Goal: Transaction & Acquisition: Register for event/course

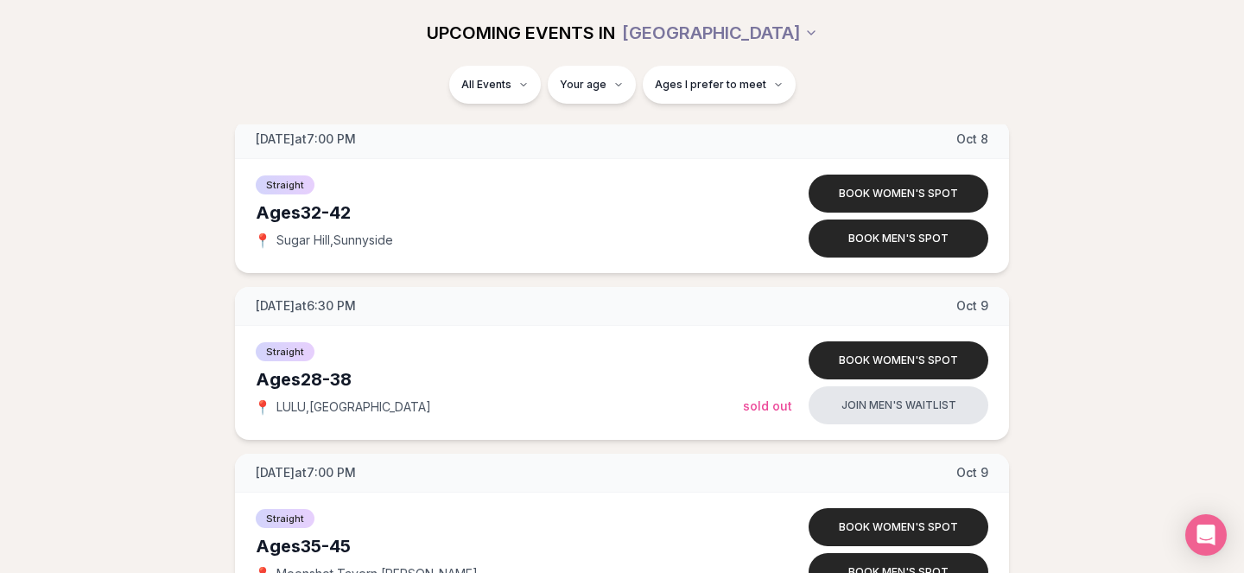
scroll to position [4747, 0]
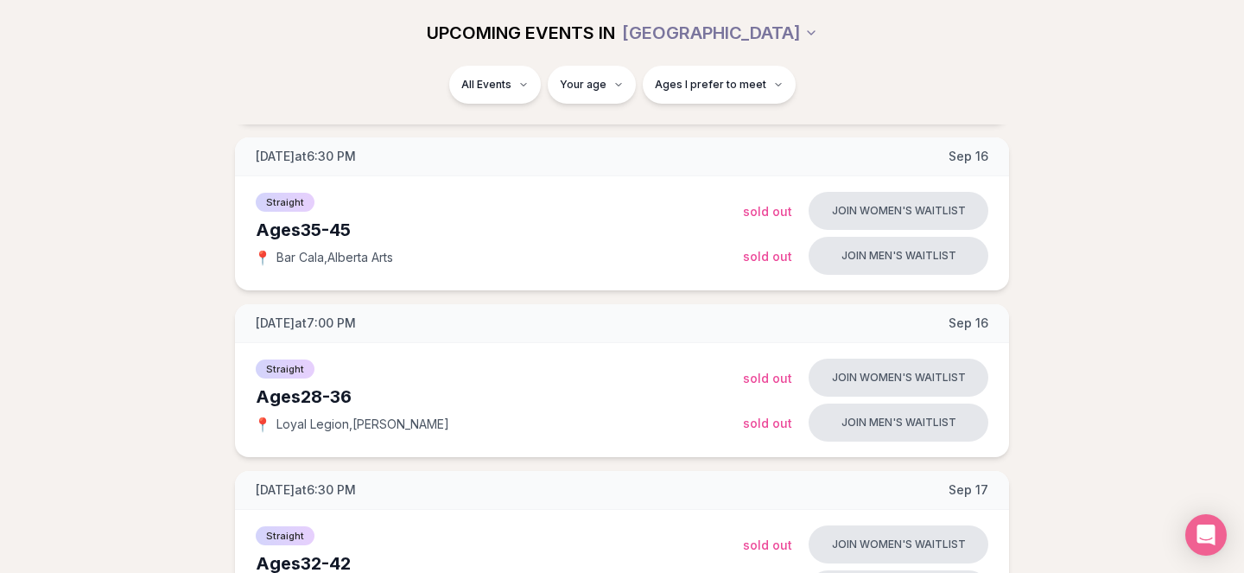
scroll to position [395, 0]
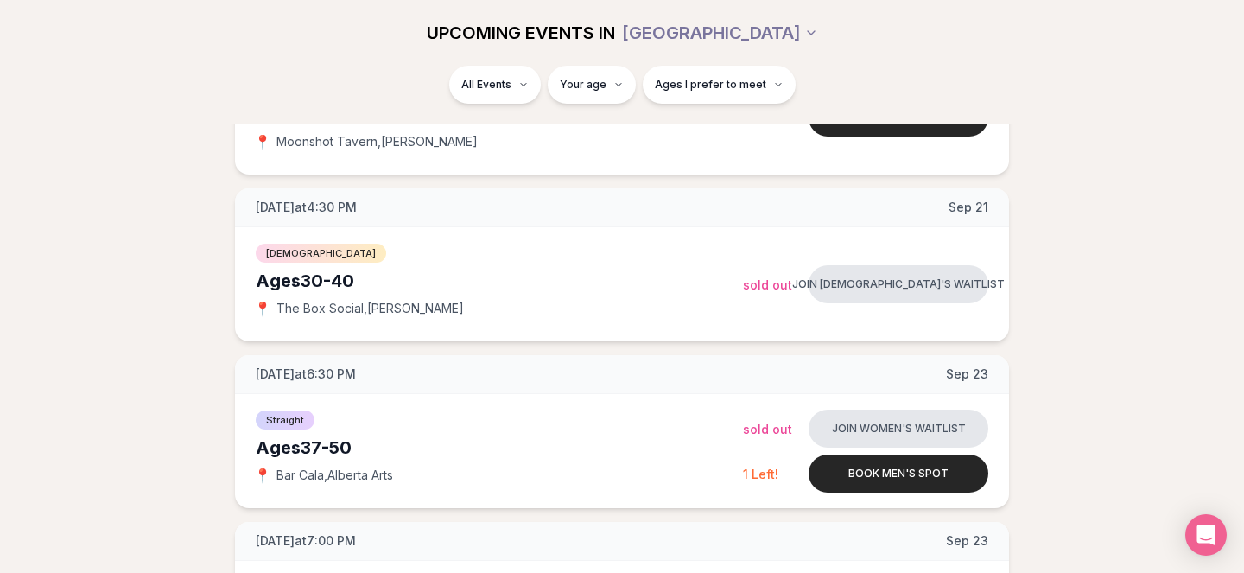
scroll to position [1338, 0]
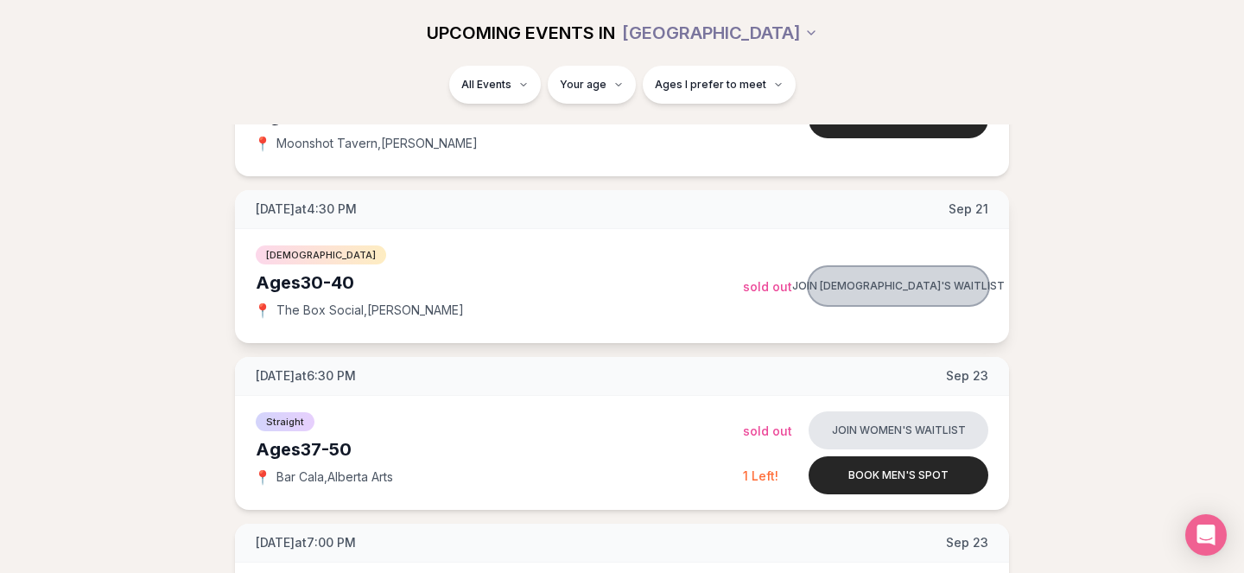
click at [930, 267] on button "Join [DEMOGRAPHIC_DATA]'s waitlist" at bounding box center [898, 286] width 180 height 38
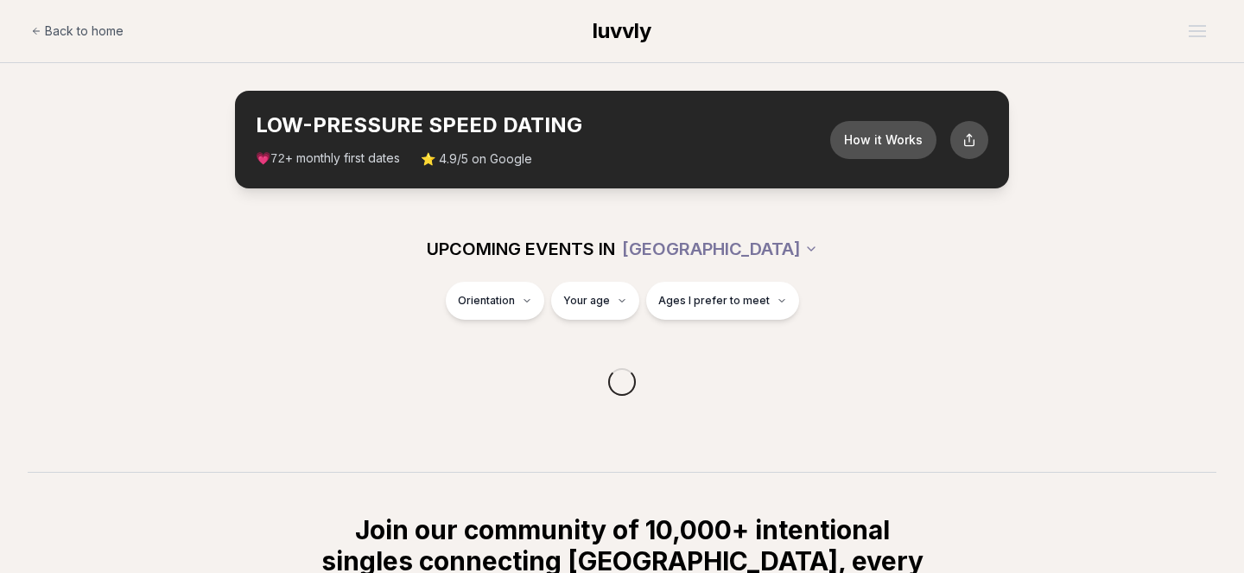
scroll to position [299, 0]
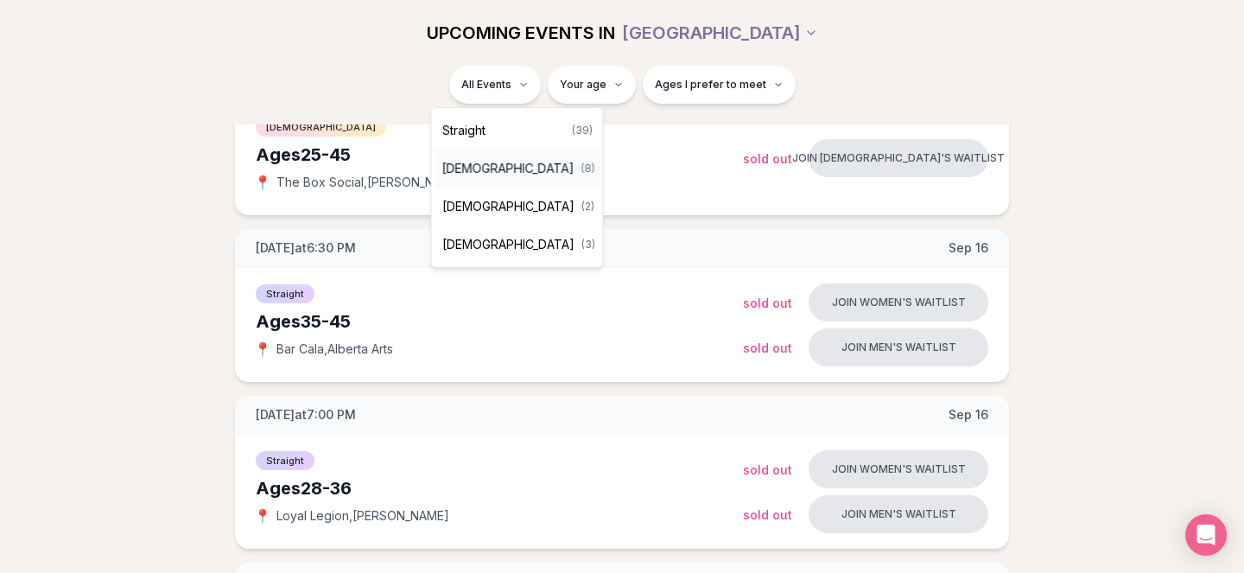
click at [484, 169] on span "[DEMOGRAPHIC_DATA]" at bounding box center [508, 168] width 132 height 17
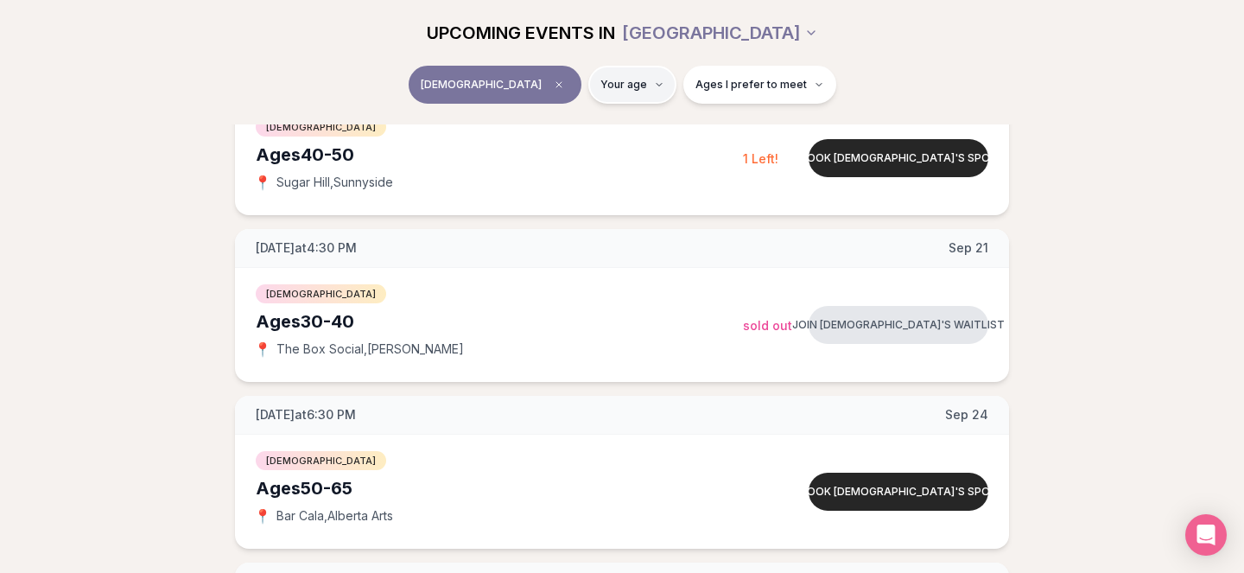
type input "**"
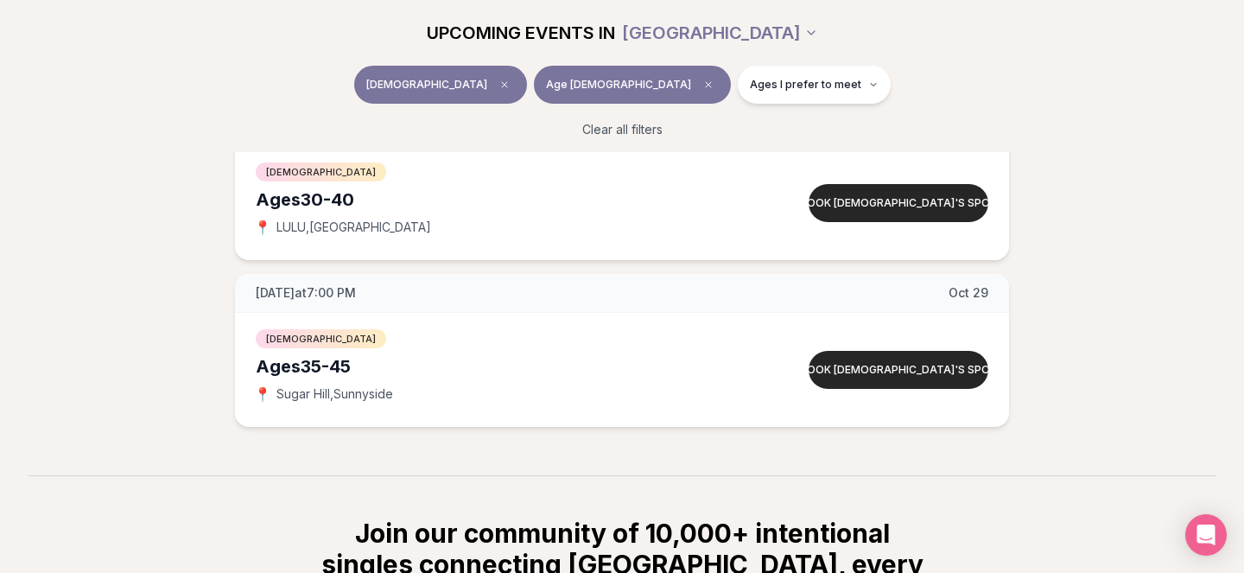
scroll to position [744, 0]
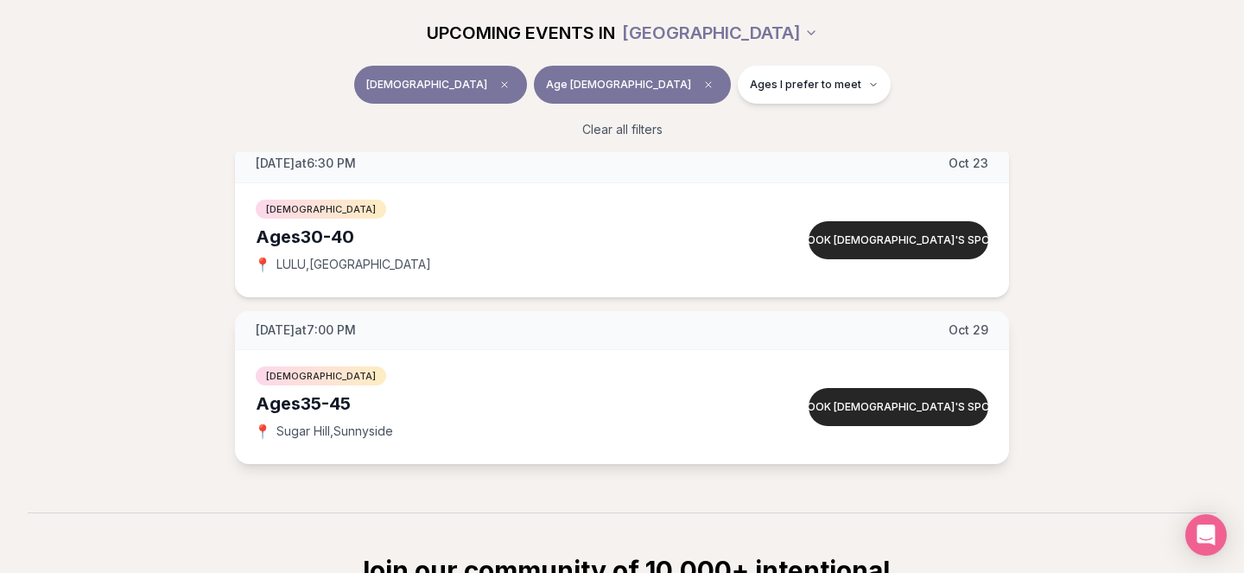
click at [313, 428] on span "Sugar Hill , Sunnyside" at bounding box center [334, 430] width 117 height 17
drag, startPoint x: 279, startPoint y: 433, endPoint x: 422, endPoint y: 431, distance: 143.4
click at [422, 431] on div "📍 Sugar Hill , Sunnyside" at bounding box center [499, 430] width 487 height 17
copy span "Sugar Hill , Sunnyside"
click at [642, 352] on div "Queer Women Ages 35-45 📍 Sugar Hill , Sunnyside Book queer women's spot" at bounding box center [622, 407] width 774 height 114
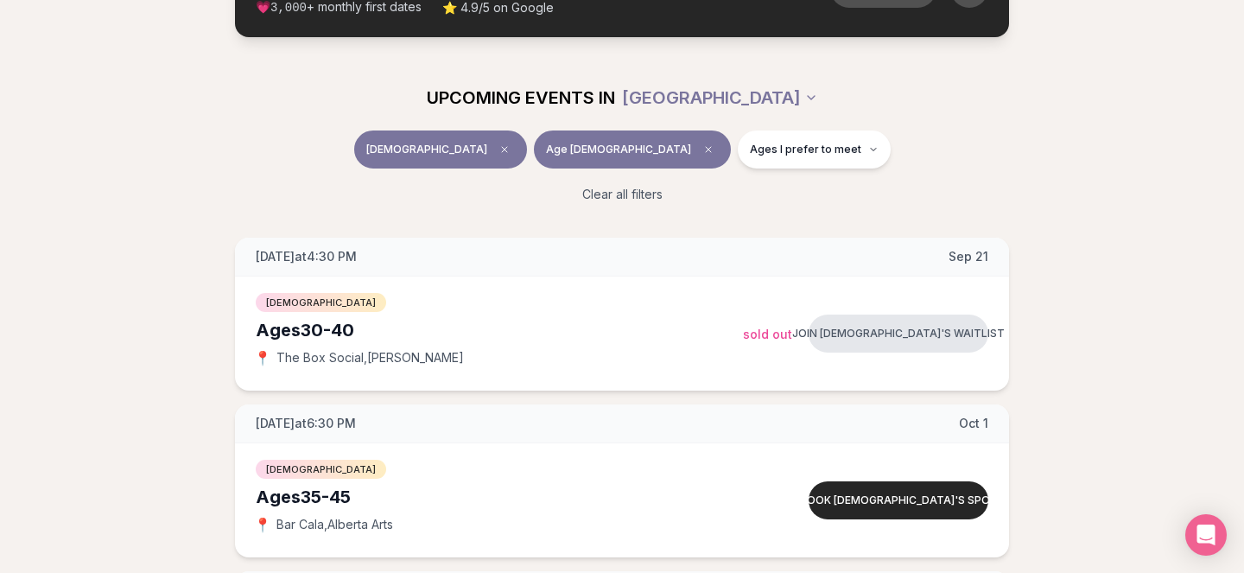
scroll to position [139, 0]
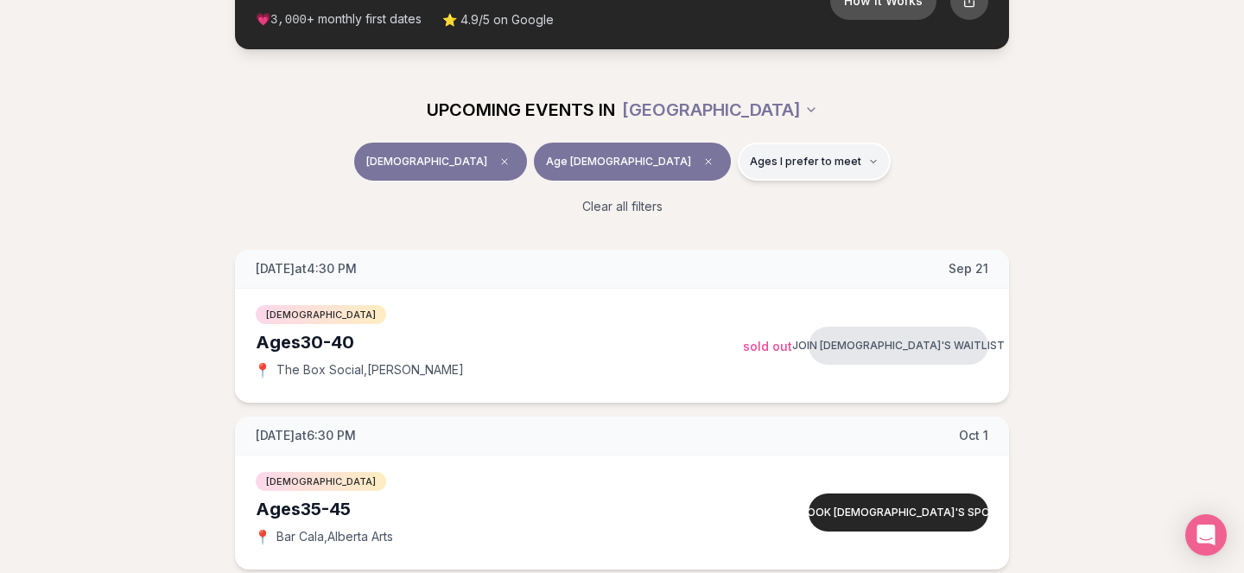
click at [738, 175] on button "Ages I prefer to meet" at bounding box center [814, 162] width 153 height 38
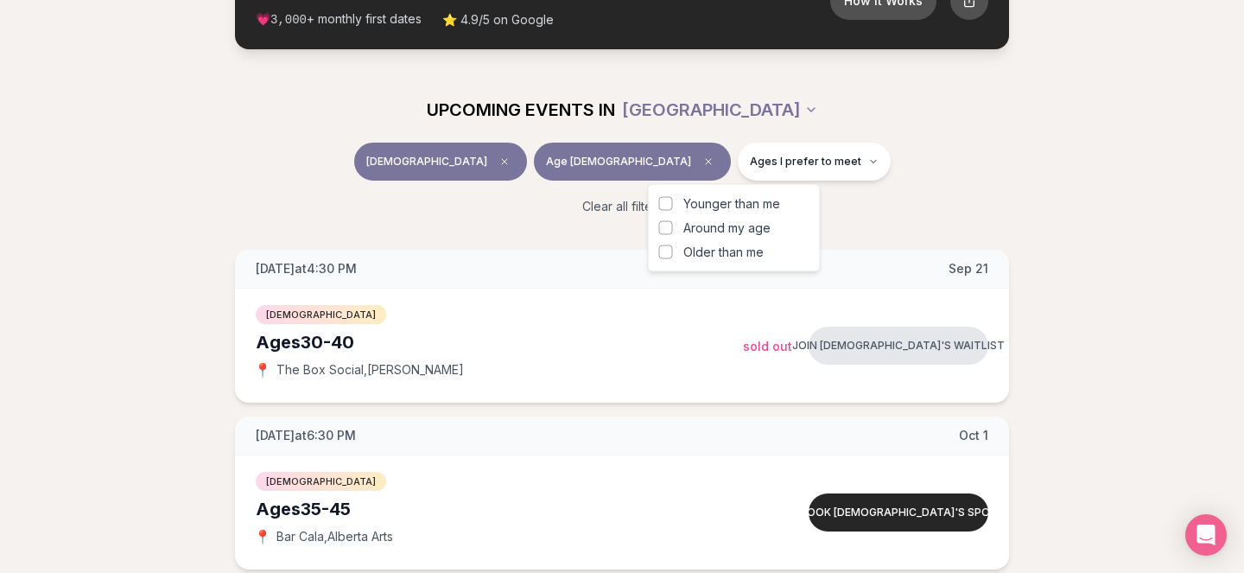
click at [680, 231] on label "Around my age" at bounding box center [734, 227] width 150 height 17
click at [673, 231] on button "Around my age" at bounding box center [666, 228] width 14 height 14
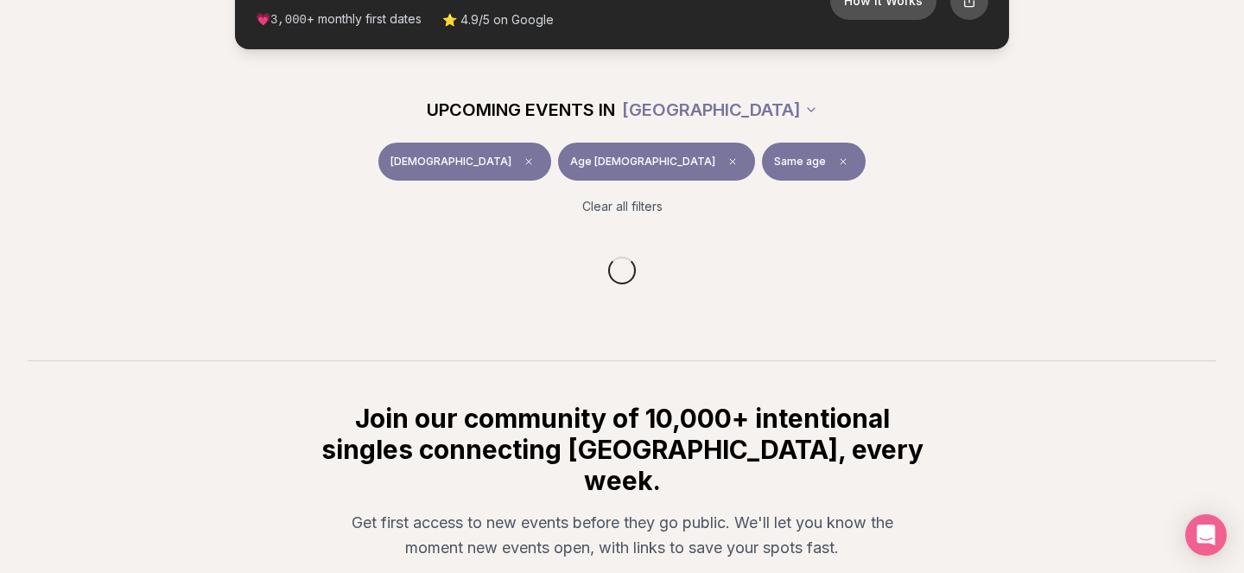
click at [889, 167] on div "Queer Women Age 33 Same age" at bounding box center [621, 165] width 967 height 45
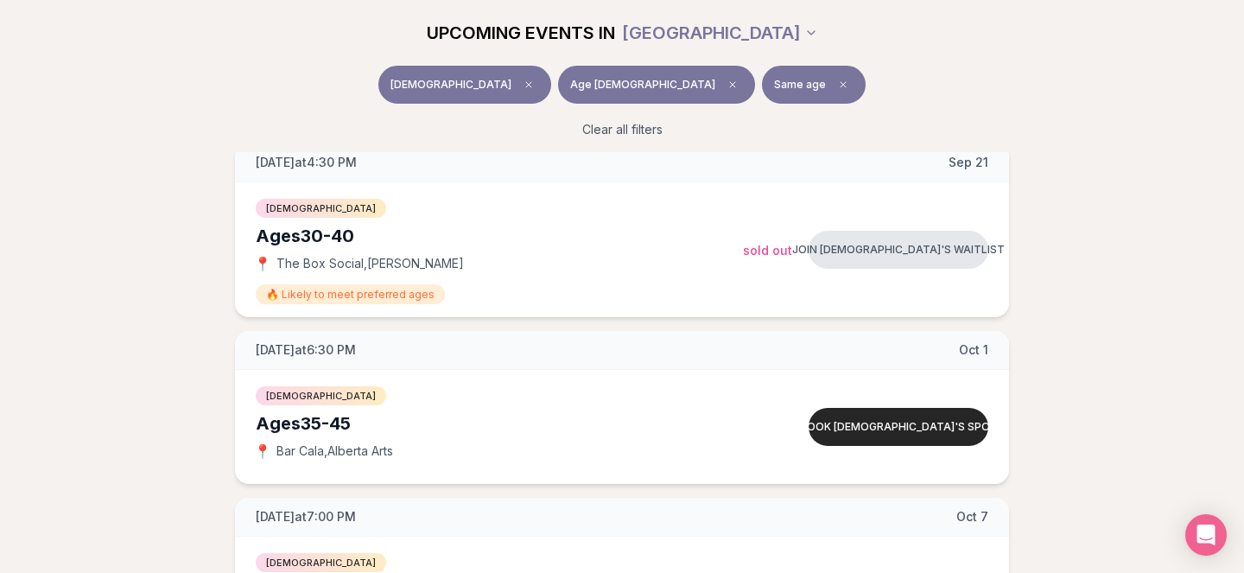
scroll to position [244, 0]
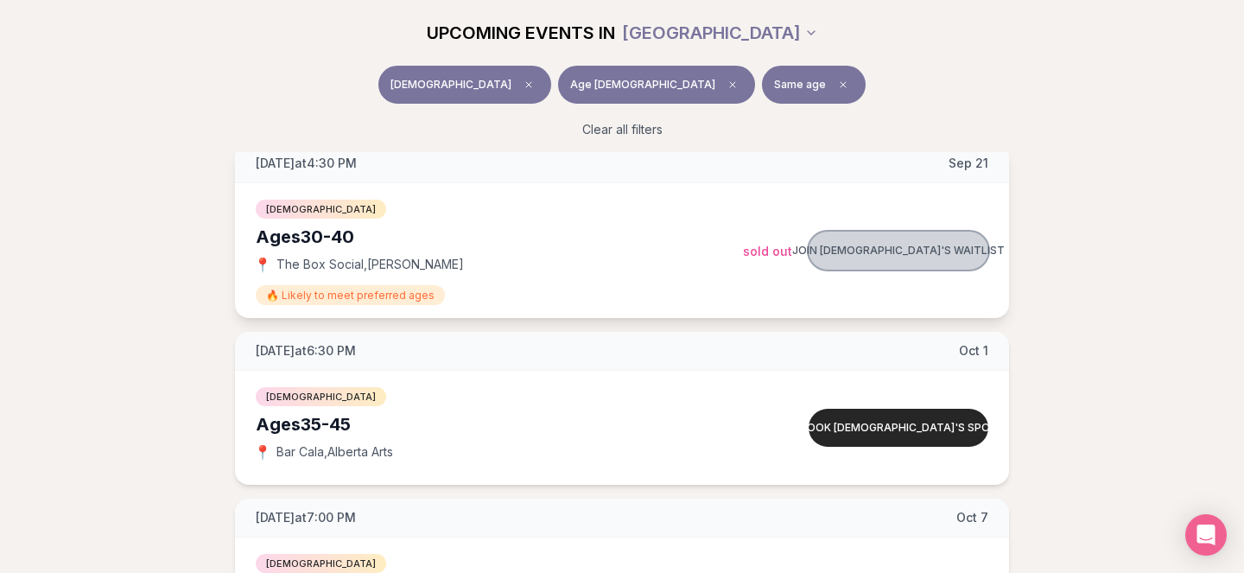
click at [886, 240] on button "Join [DEMOGRAPHIC_DATA]'s waitlist" at bounding box center [898, 250] width 180 height 38
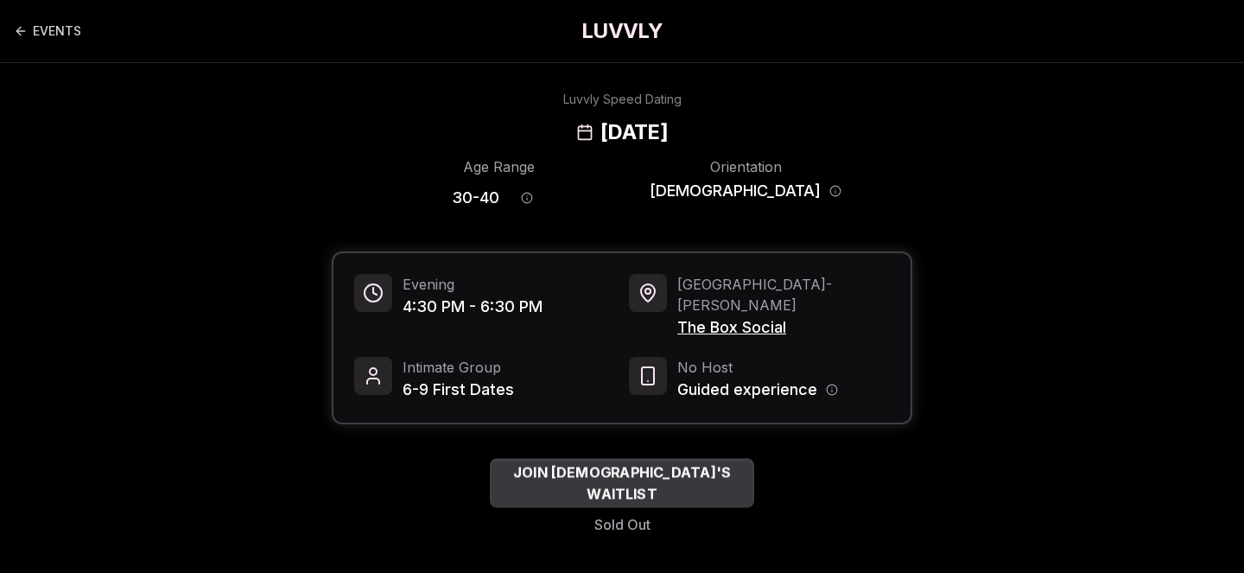
click at [670, 471] on span "JOIN QUEER WOMEN'S WAITLIST" at bounding box center [622, 483] width 264 height 42
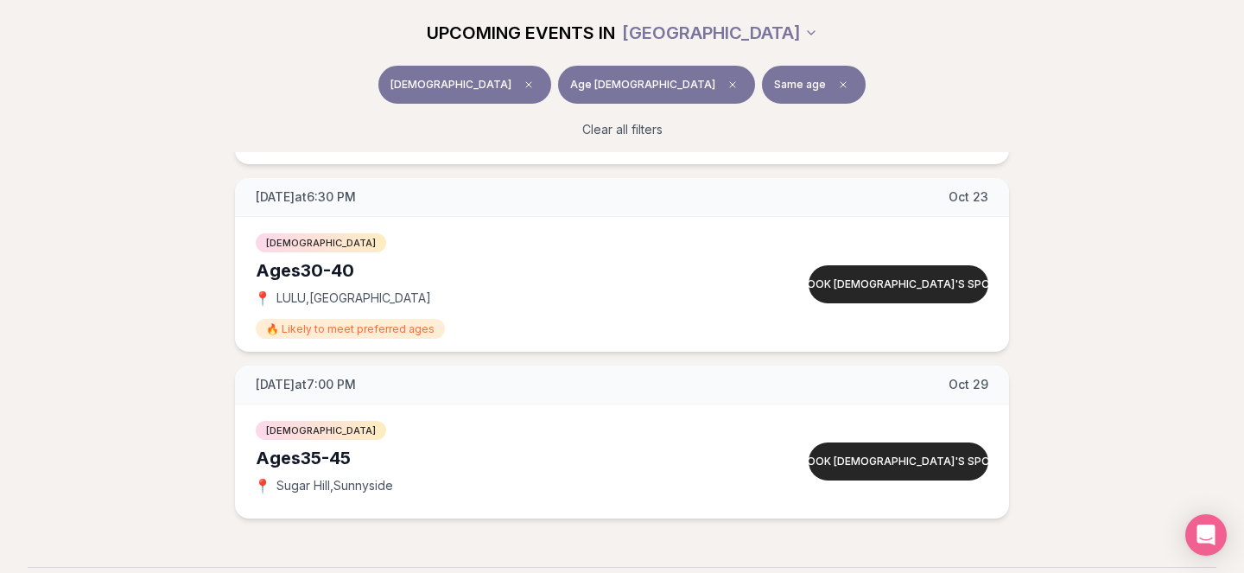
scroll to position [751, 0]
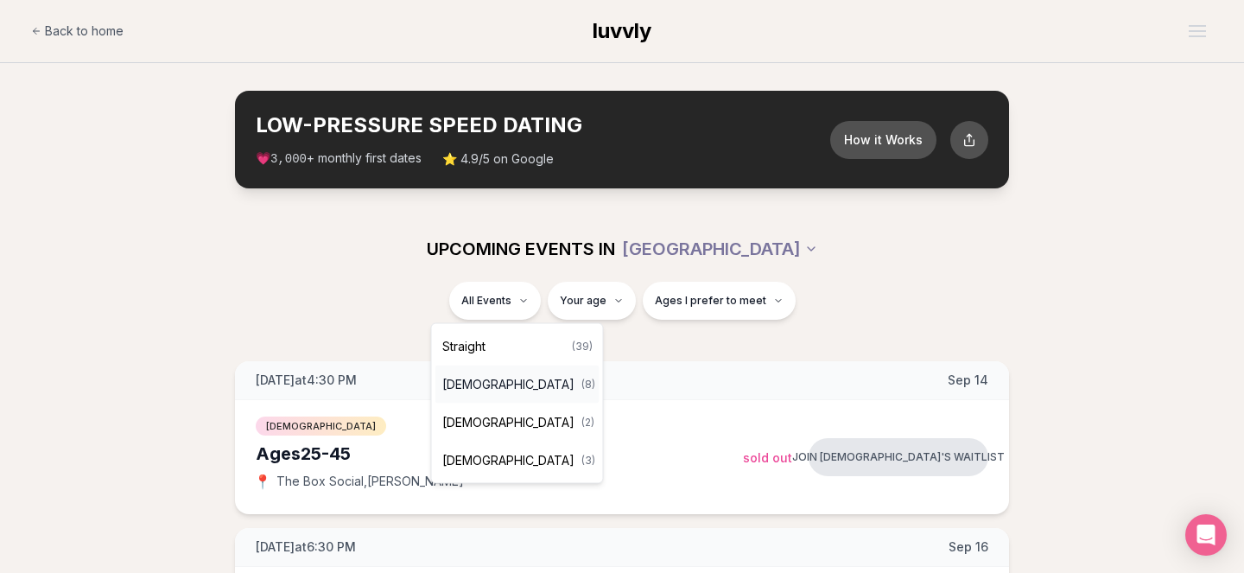
click at [495, 387] on span "[DEMOGRAPHIC_DATA]" at bounding box center [508, 384] width 132 height 17
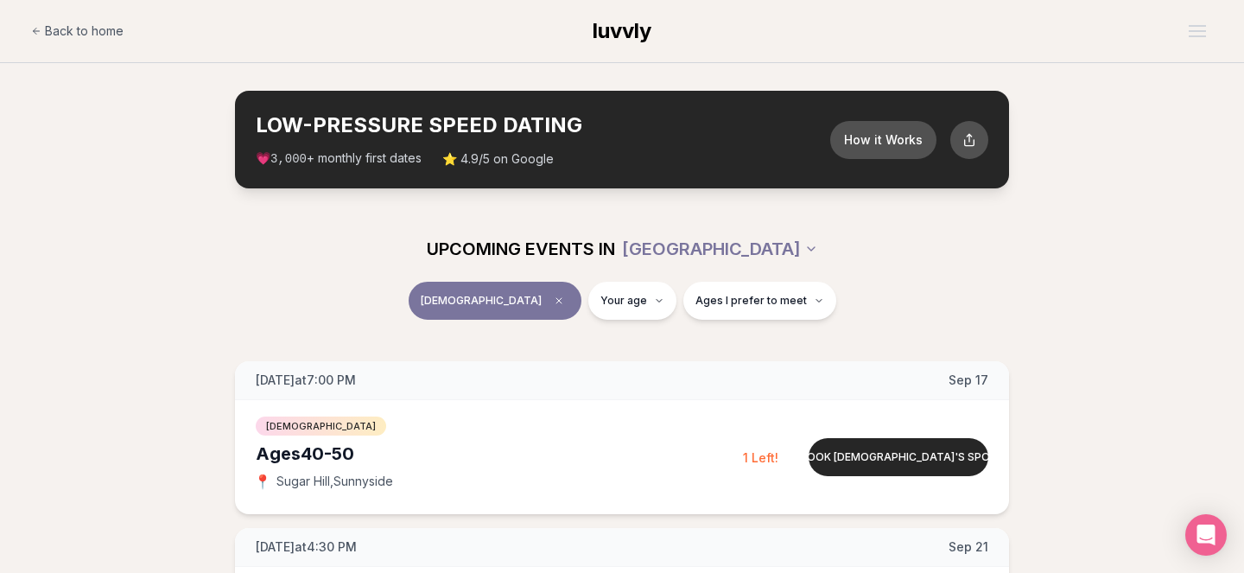
click at [517, 312] on button "[DEMOGRAPHIC_DATA]" at bounding box center [495, 301] width 173 height 38
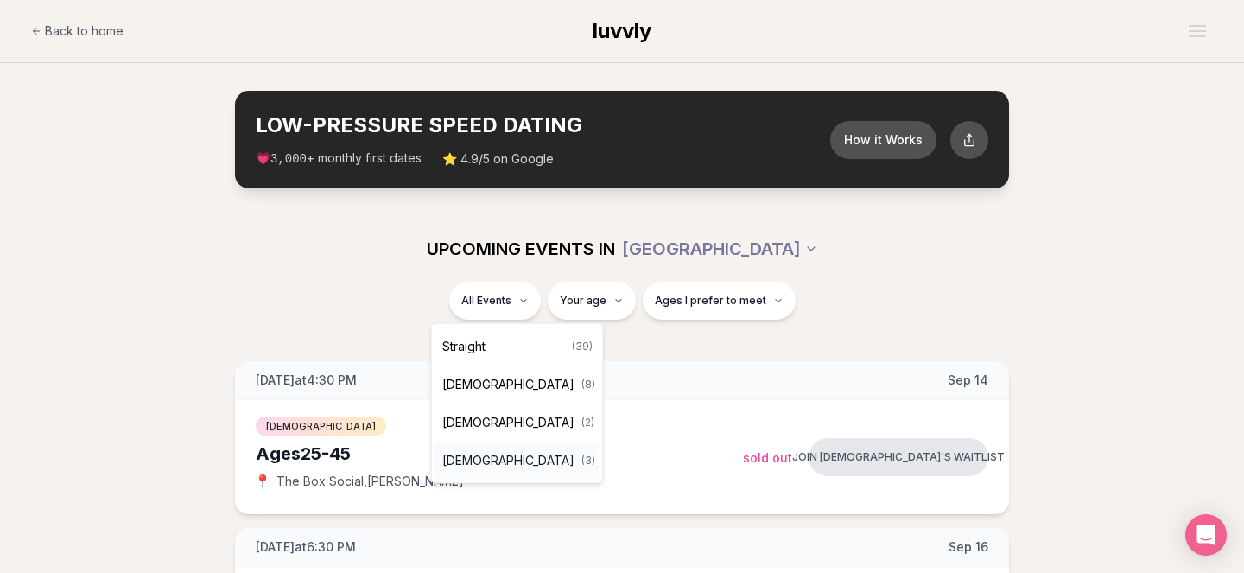
click at [477, 464] on span "[DEMOGRAPHIC_DATA]" at bounding box center [508, 460] width 132 height 17
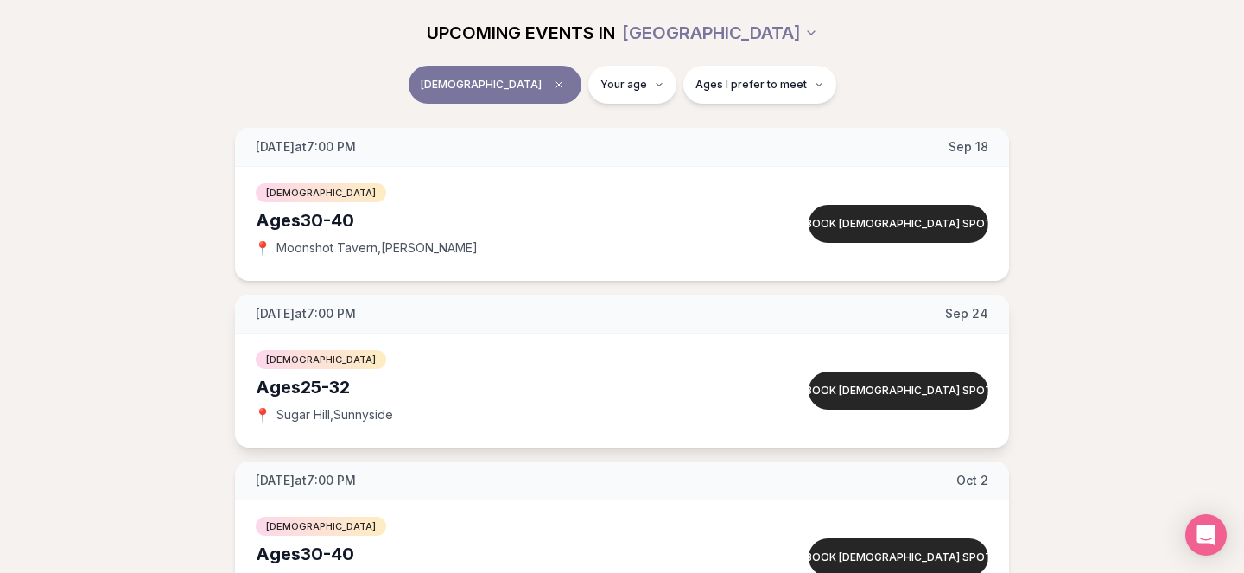
scroll to position [214, 0]
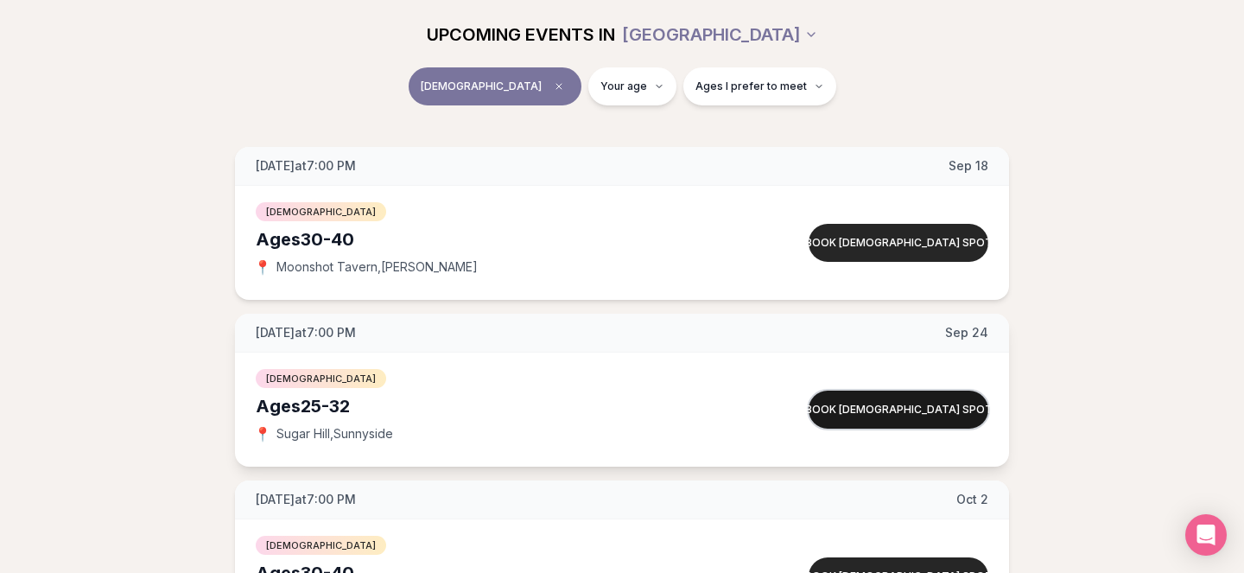
click at [846, 410] on button "Book [DEMOGRAPHIC_DATA] spot" at bounding box center [898, 409] width 180 height 38
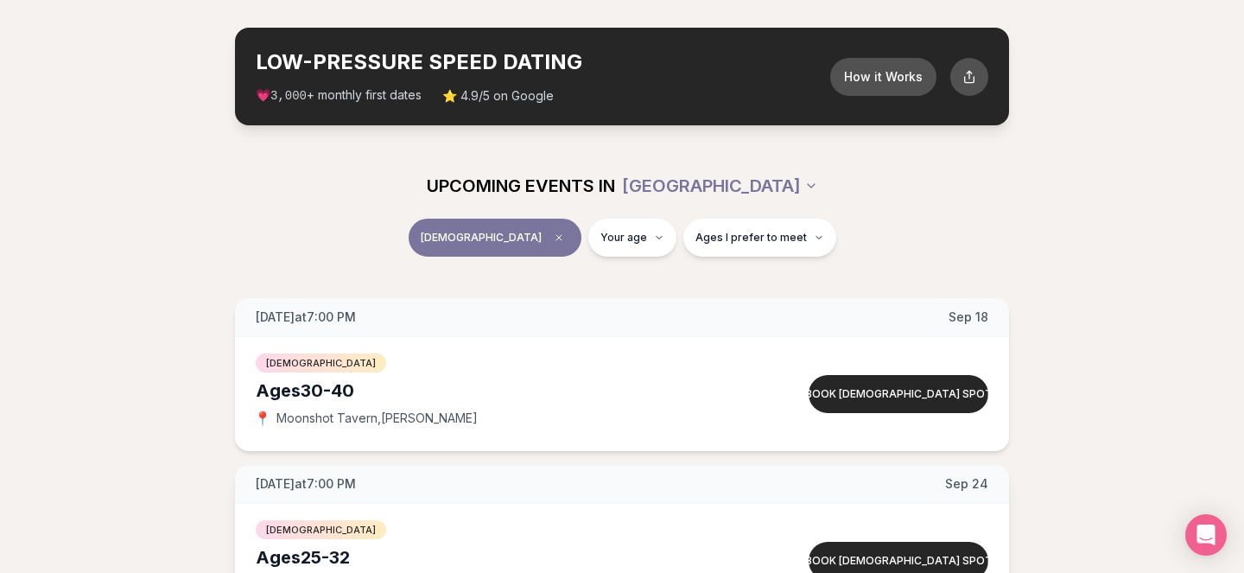
scroll to position [44, 0]
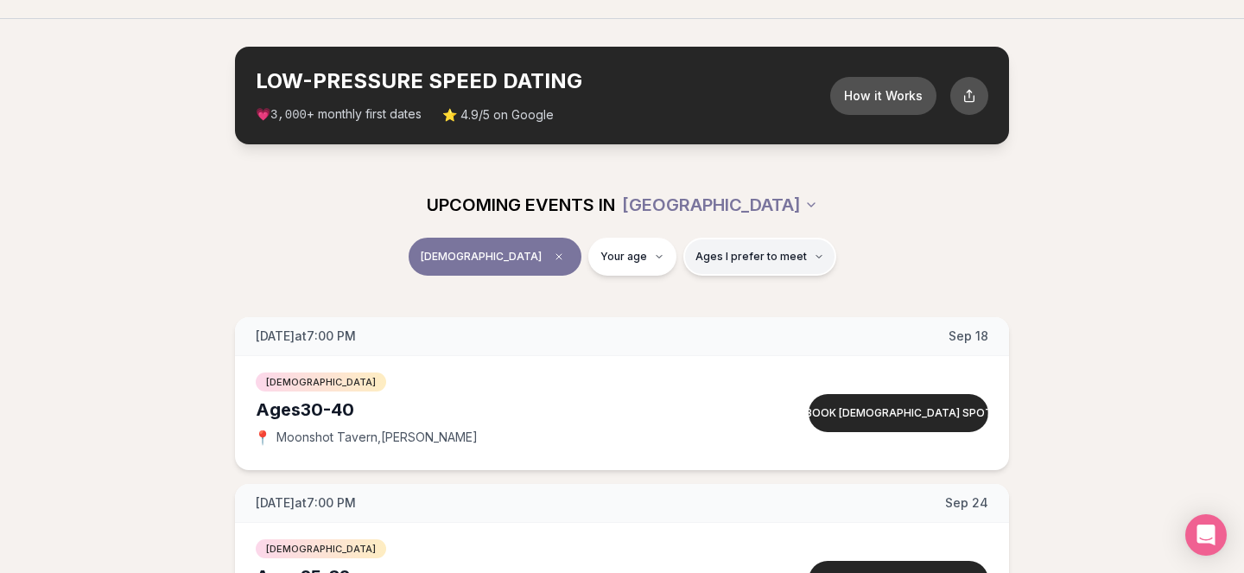
click at [694, 268] on button "Ages I prefer to meet" at bounding box center [759, 257] width 153 height 38
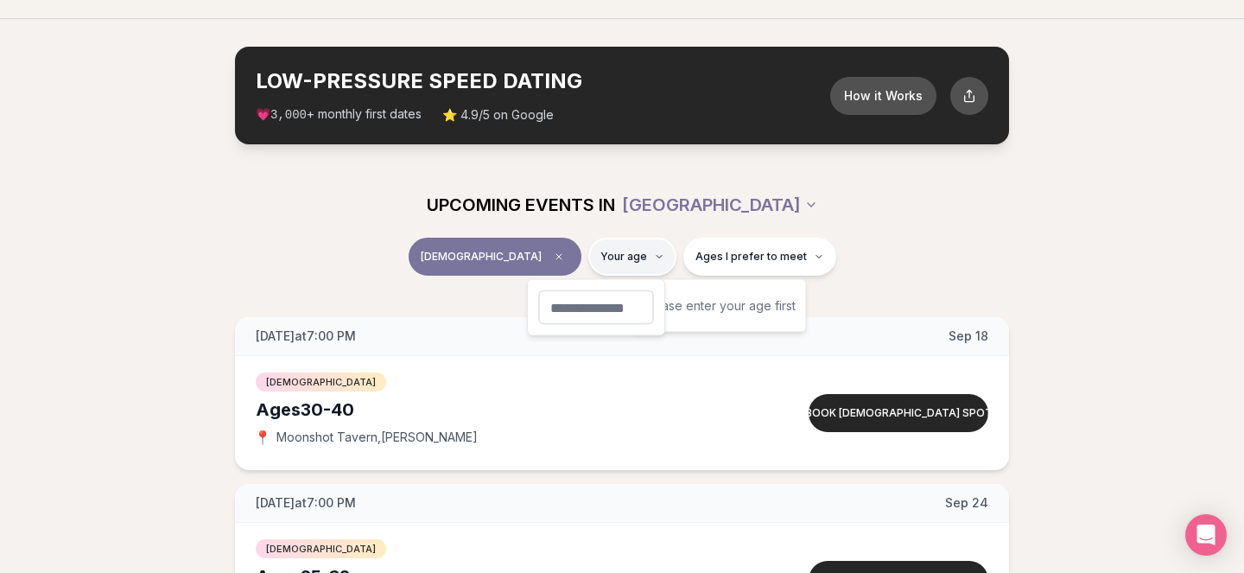
type input "**"
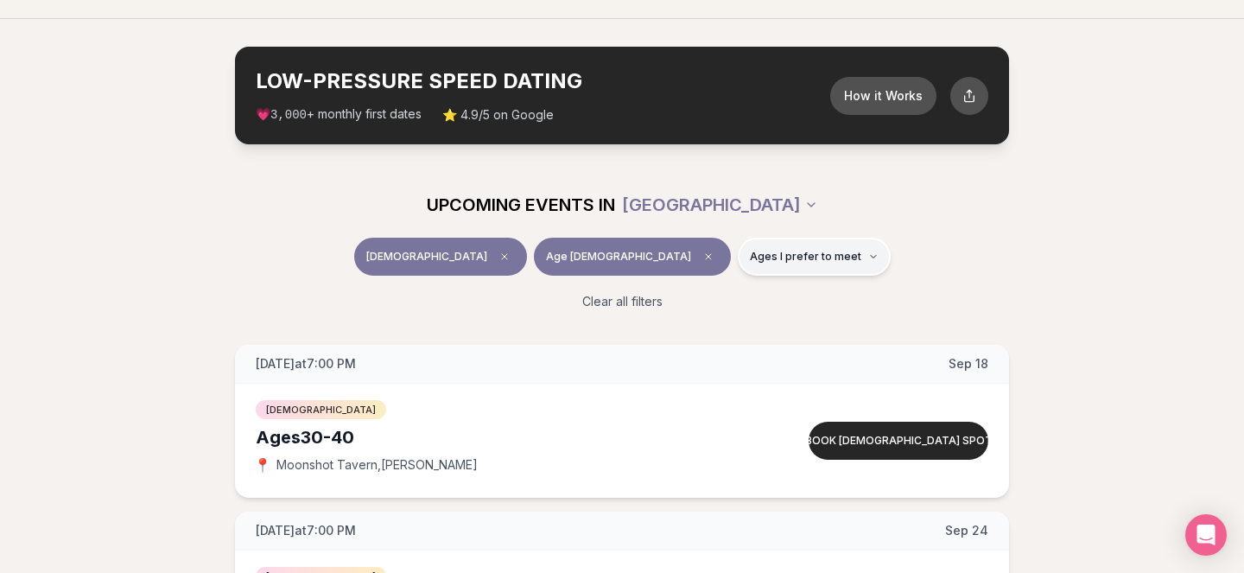
click at [750, 262] on span "Ages I prefer to meet" at bounding box center [805, 257] width 111 height 14
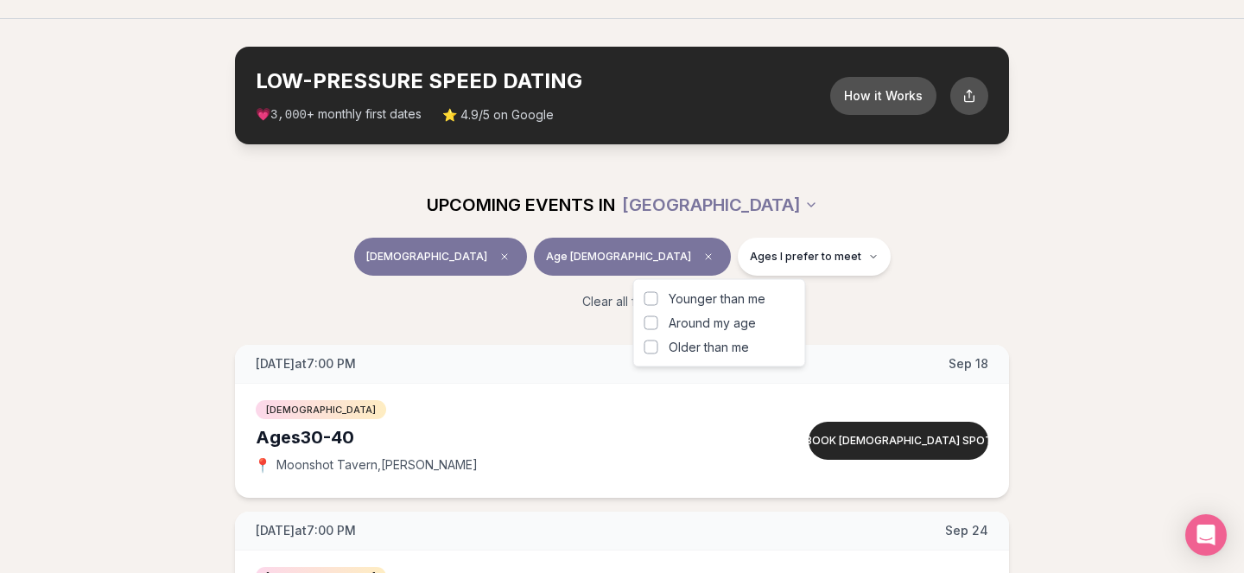
click at [692, 321] on span "Around my age" at bounding box center [711, 322] width 87 height 17
click at [658, 321] on button "Around my age" at bounding box center [651, 323] width 14 height 14
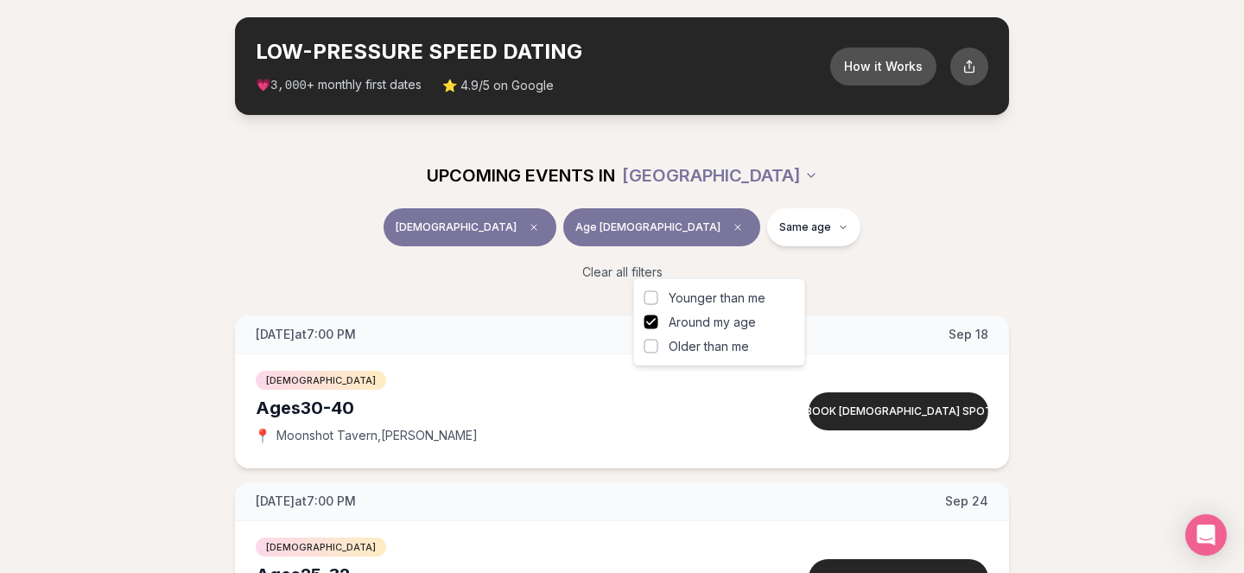
scroll to position [89, 0]
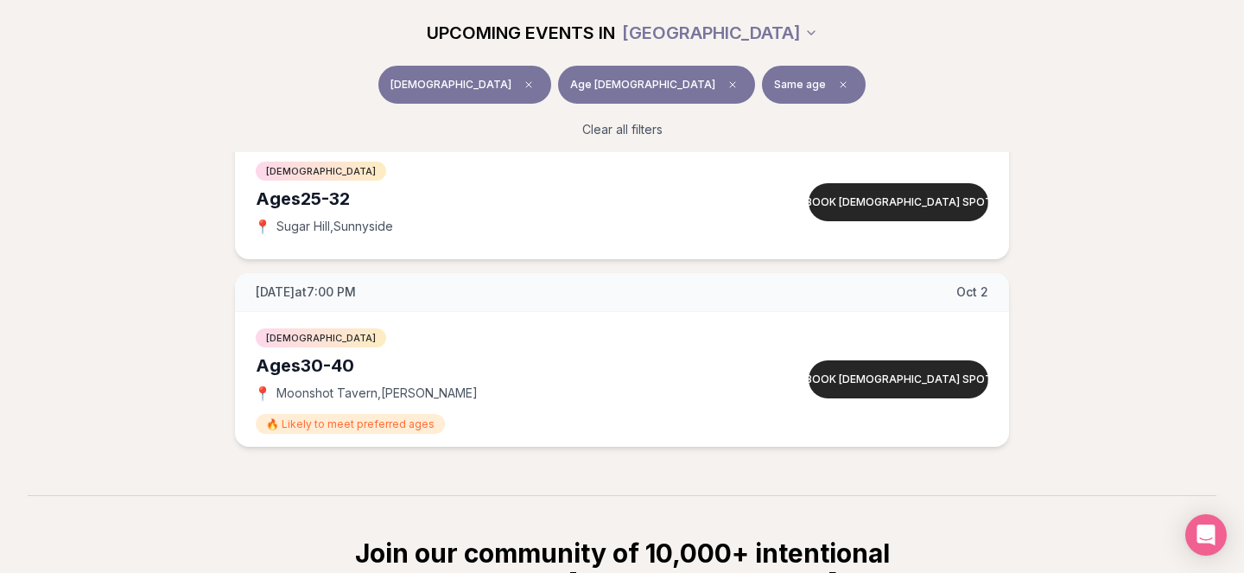
scroll to position [468, 0]
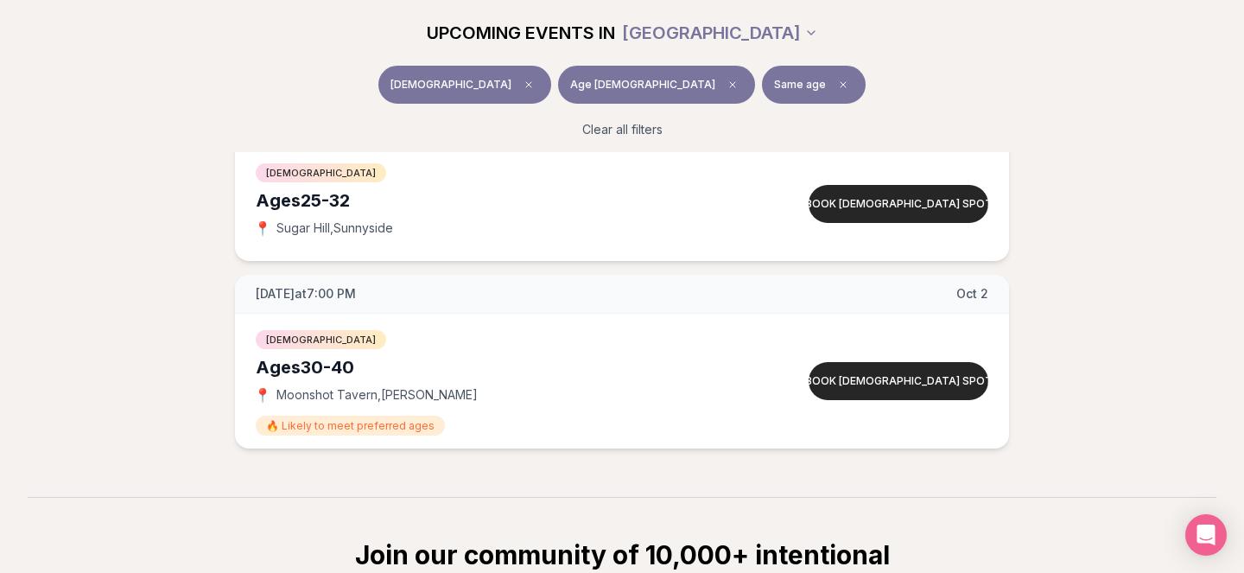
click at [518, 93] on button "[DEMOGRAPHIC_DATA]" at bounding box center [464, 85] width 173 height 38
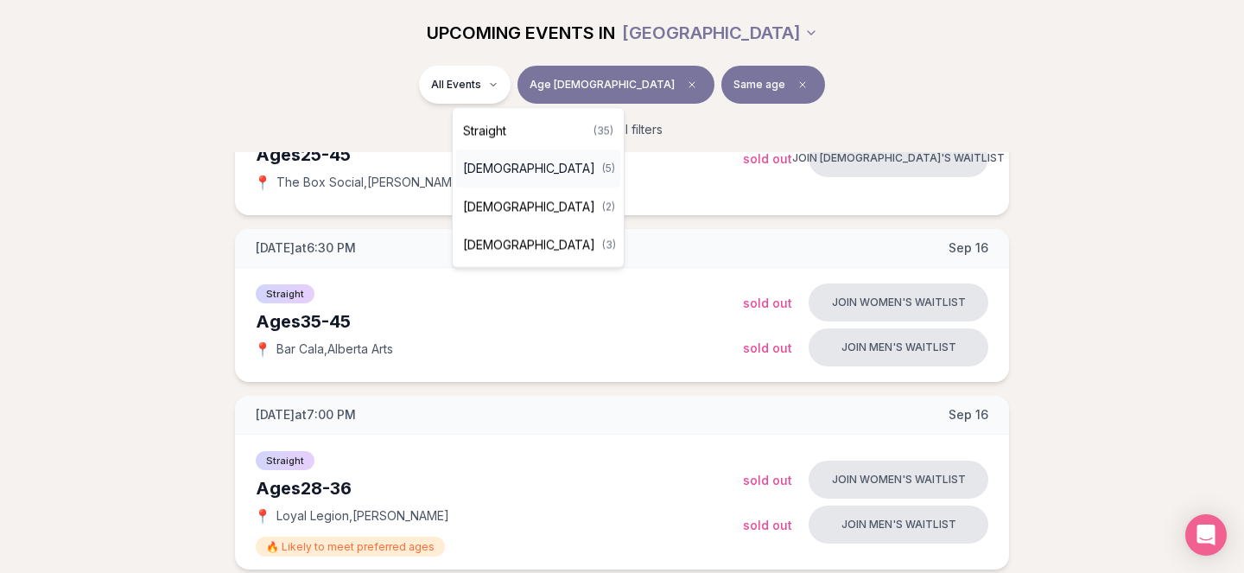
click at [518, 167] on span "[DEMOGRAPHIC_DATA]" at bounding box center [529, 168] width 132 height 17
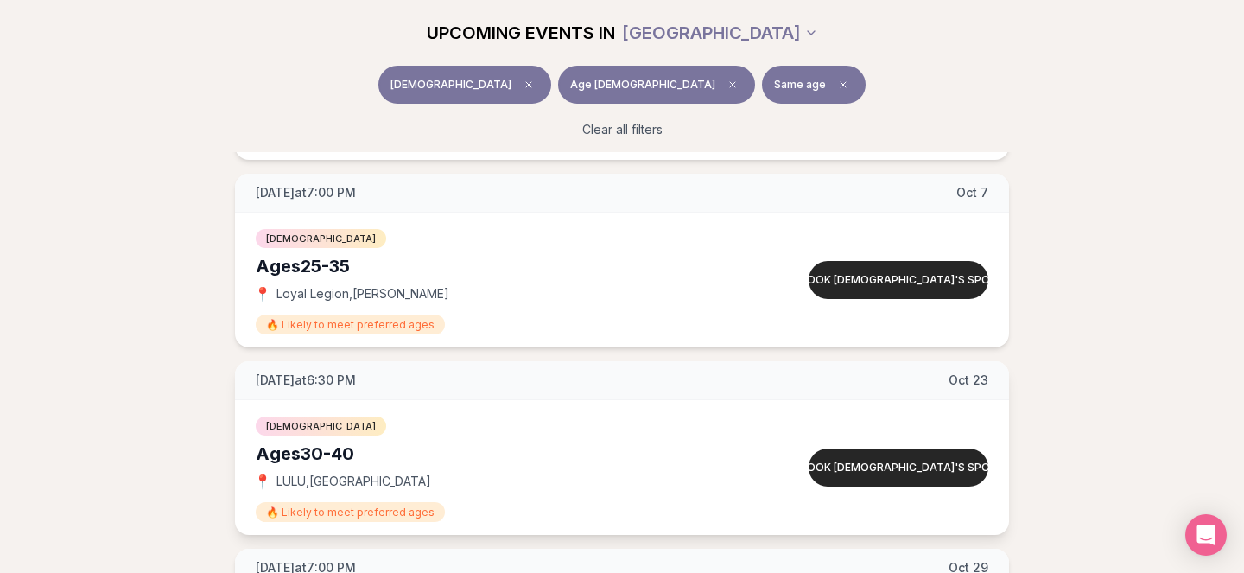
scroll to position [1146, 0]
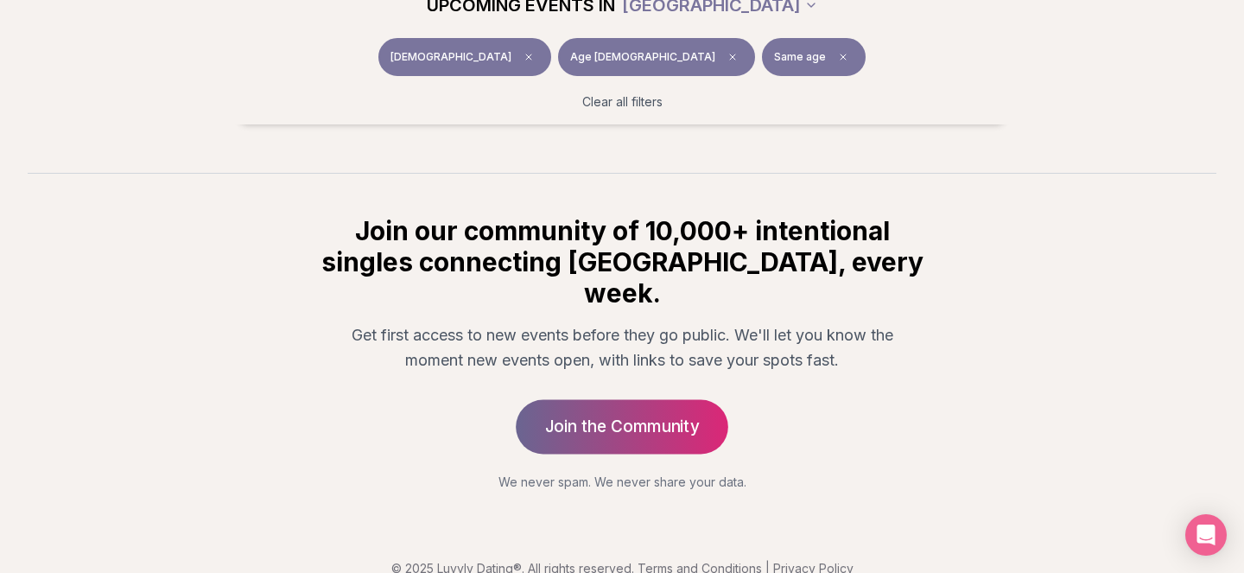
click at [693, 399] on link "Join the Community" at bounding box center [622, 426] width 212 height 54
